Goal: Navigation & Orientation: Find specific page/section

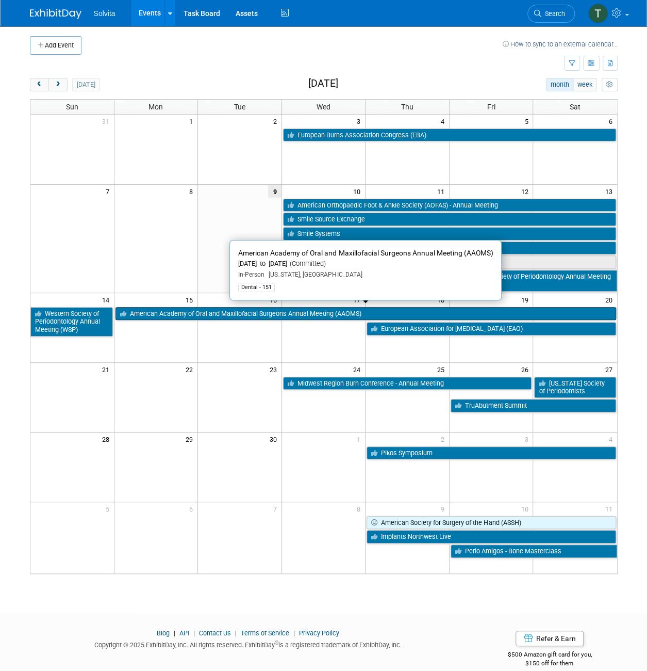
click at [273, 307] on link "American Academy of Oral and Maxillofacial Surgeons Annual Meeting (AAOMS)" at bounding box center [366, 313] width 501 height 13
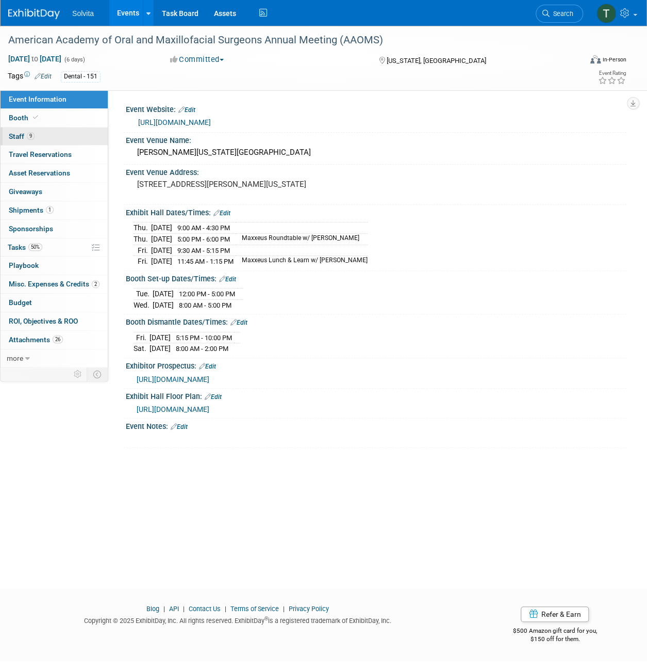
click at [24, 134] on span "Staff 9" at bounding box center [22, 136] width 26 height 8
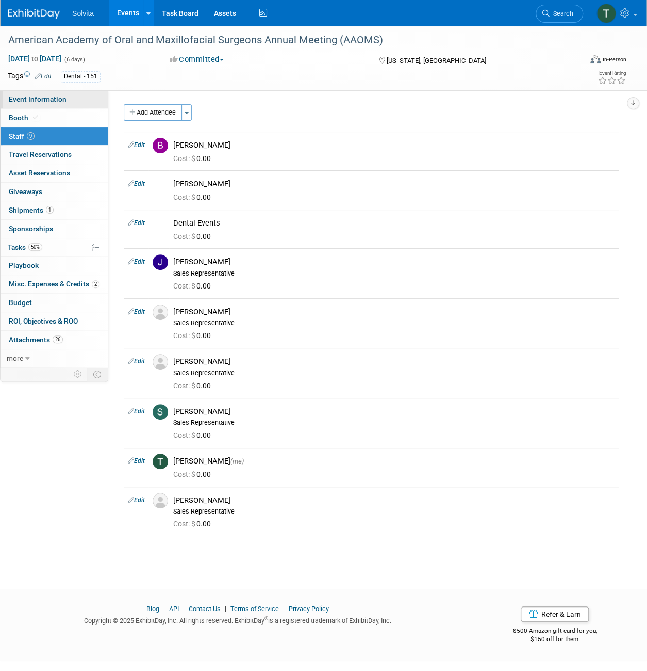
click at [27, 102] on span "Event Information" at bounding box center [38, 99] width 58 height 8
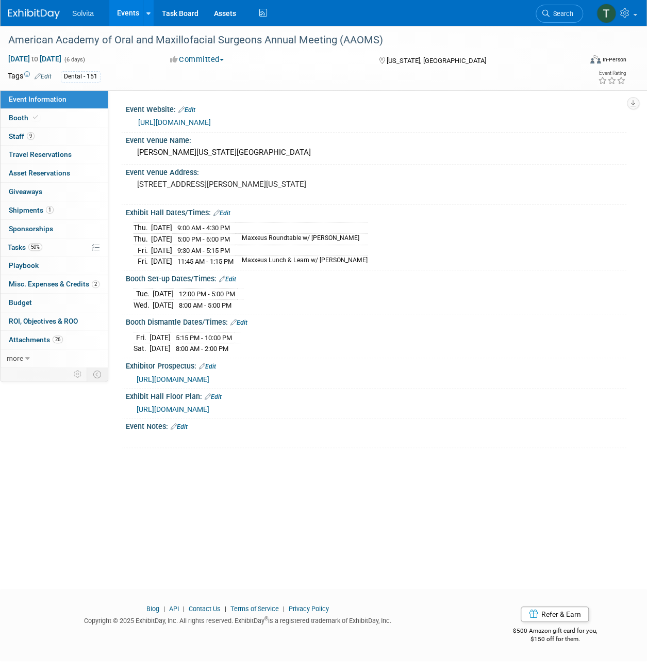
click at [499, 298] on div "Tue. Sep 16, 2025 12:00 PM - 5:00 PM Wed. Sep 17, 2025 8:00 AM - 5:00 PM" at bounding box center [376, 297] width 485 height 25
